Goal: Transaction & Acquisition: Purchase product/service

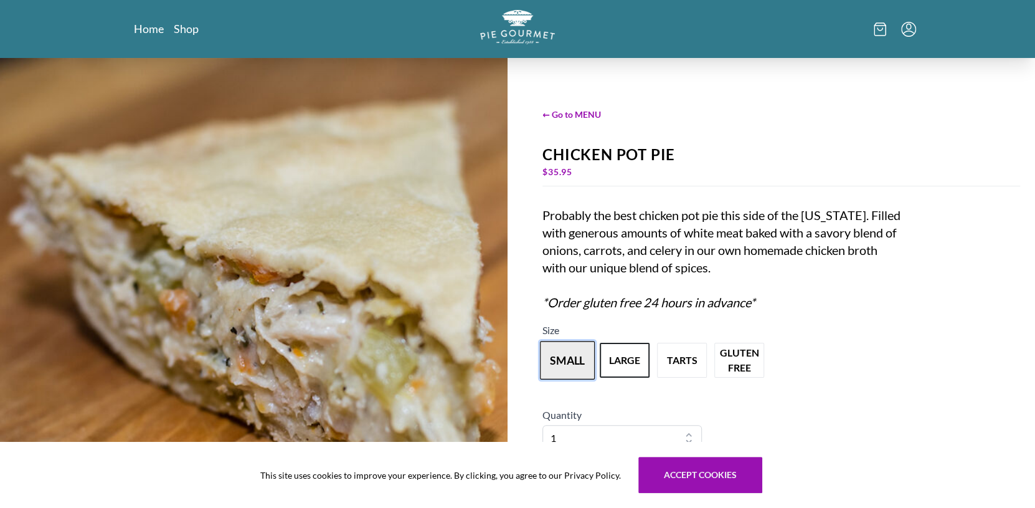
click at [571, 364] on button "small" at bounding box center [567, 360] width 55 height 39
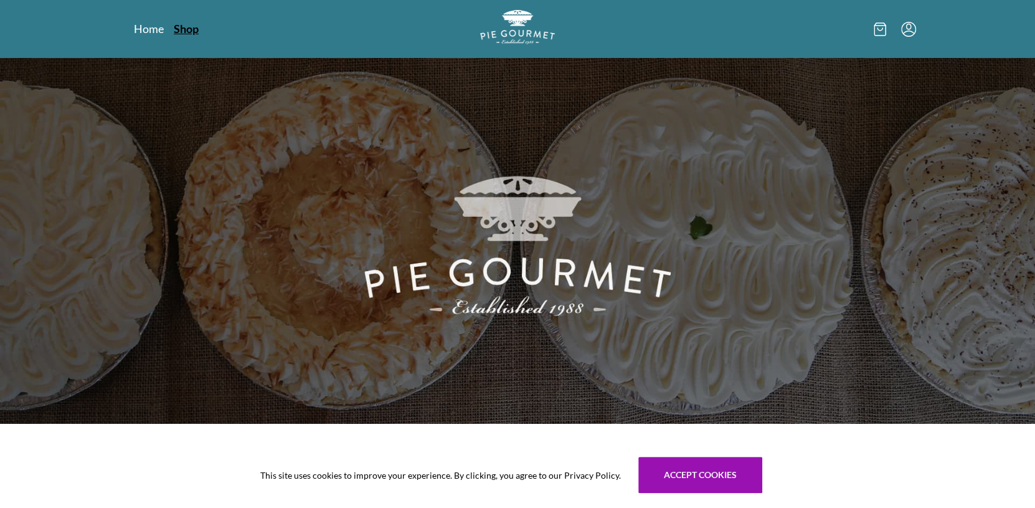
click at [183, 31] on link "Shop" at bounding box center [186, 28] width 25 height 15
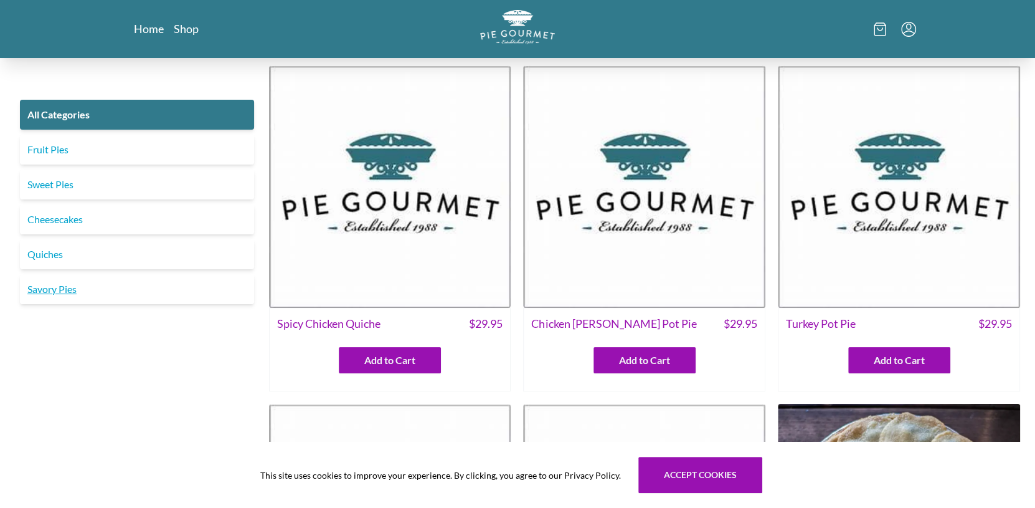
click at [51, 287] on link "Savory Pies" at bounding box center [137, 289] width 234 height 30
click at [142, 27] on link "Home" at bounding box center [149, 28] width 31 height 15
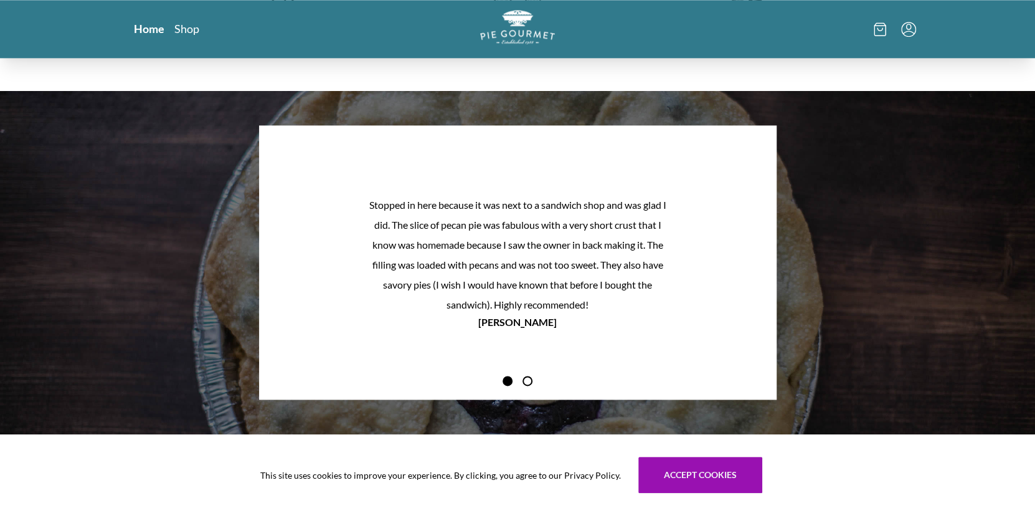
scroll to position [996, 0]
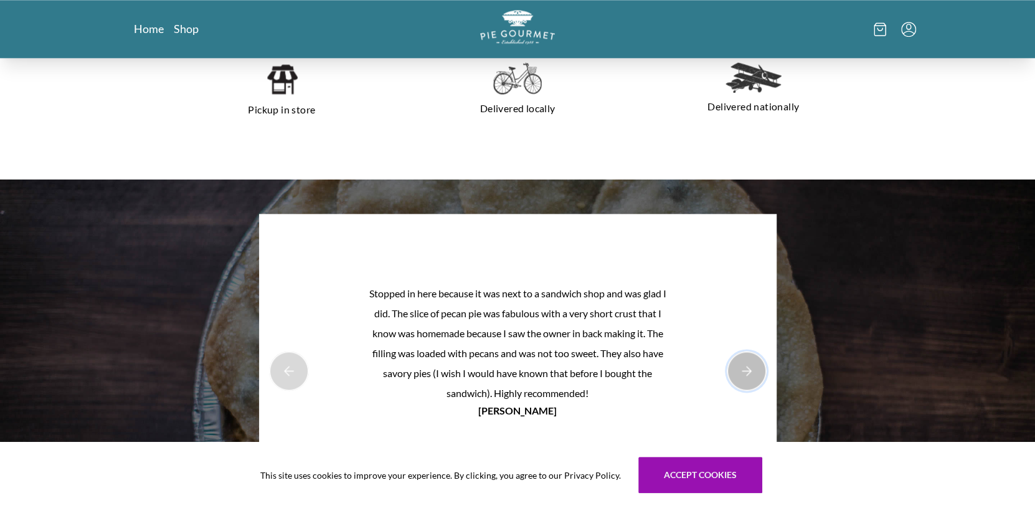
click at [749, 372] on button "Next Product Image" at bounding box center [747, 371] width 40 height 40
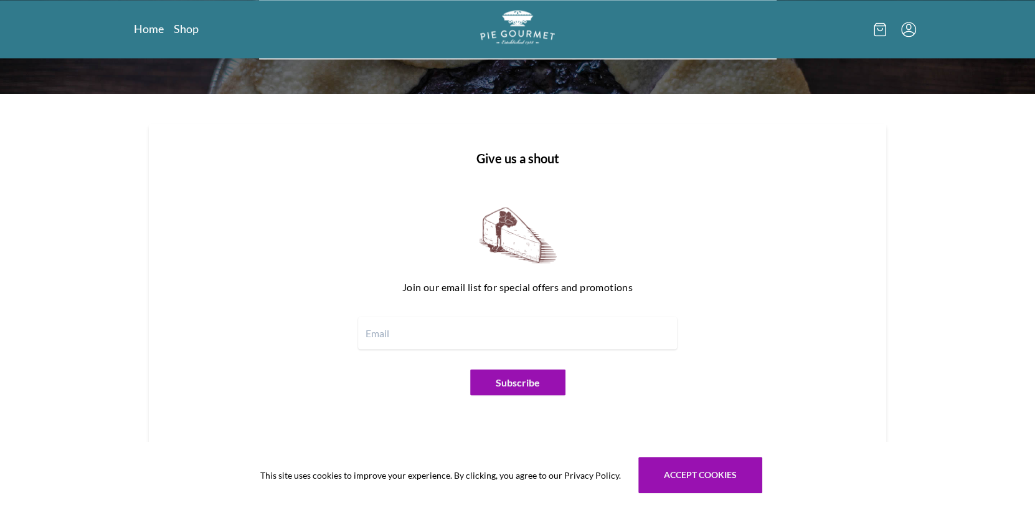
scroll to position [1529, 0]
